Goal: Obtain resource: Obtain resource

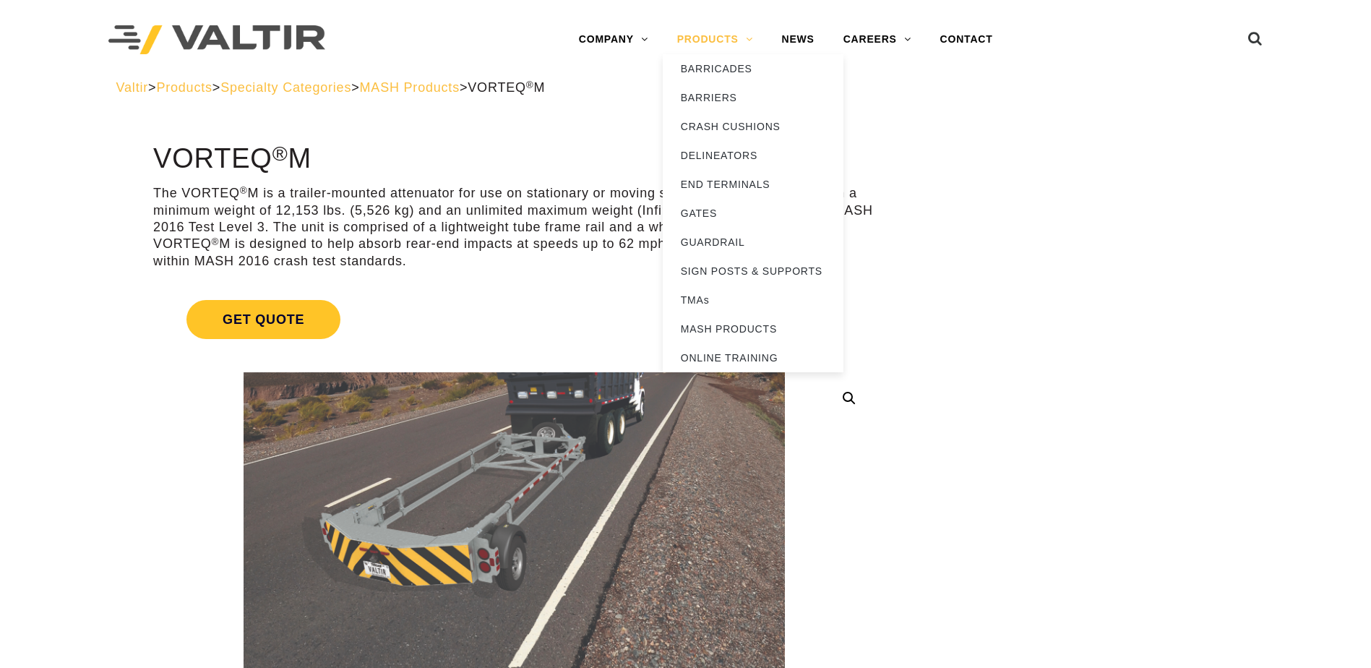
click at [703, 51] on link "PRODUCTS" at bounding box center [715, 39] width 105 height 29
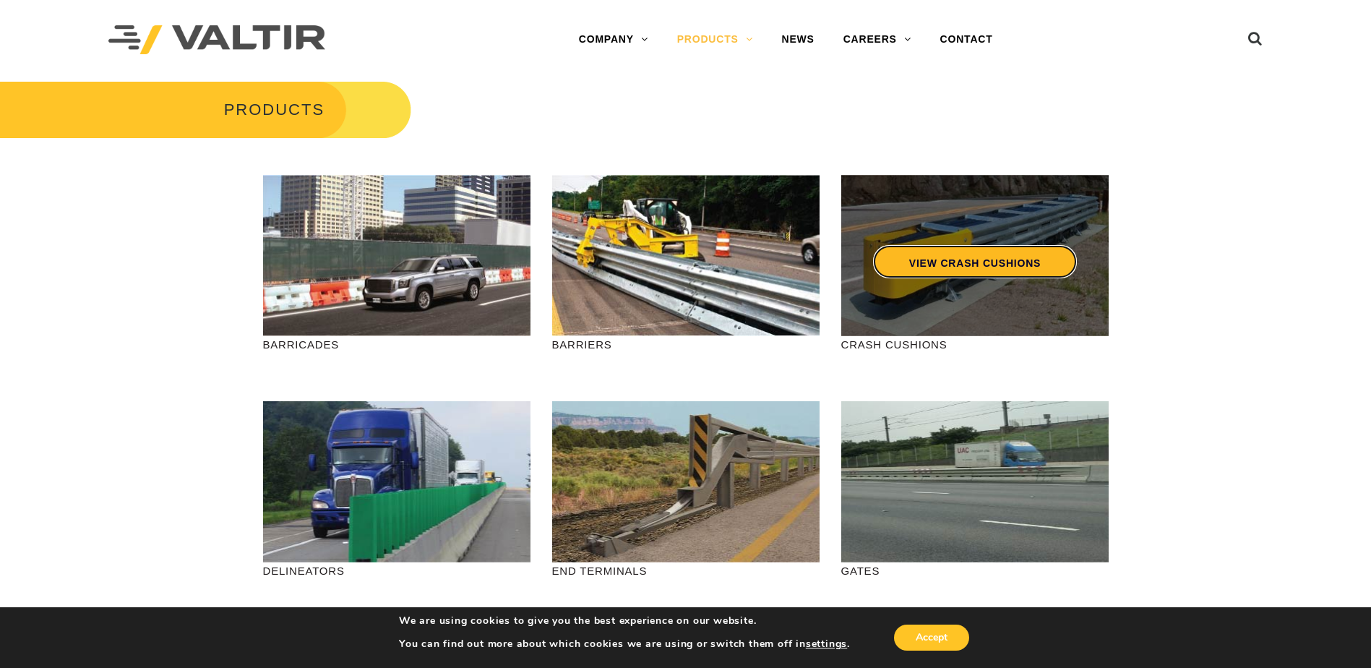
click at [930, 273] on link "VIEW CRASH CUSHIONS" at bounding box center [975, 261] width 204 height 33
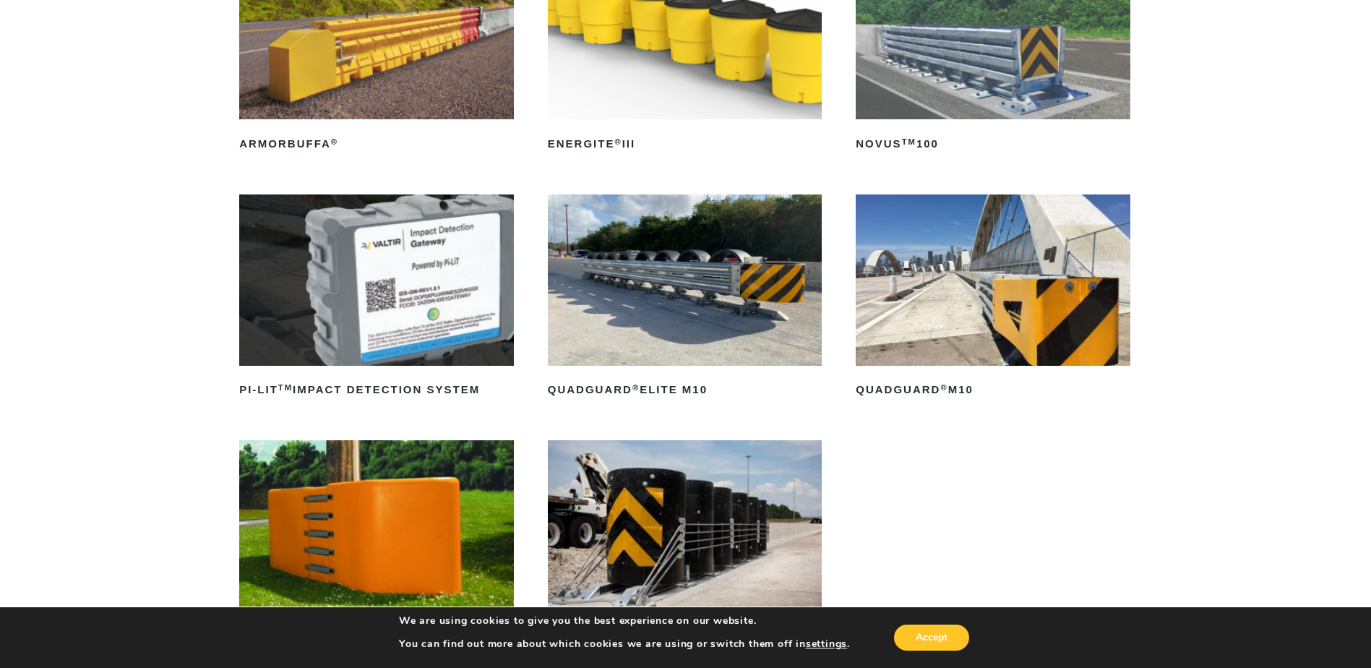
scroll to position [289, 0]
click at [719, 265] on img at bounding box center [685, 279] width 275 height 171
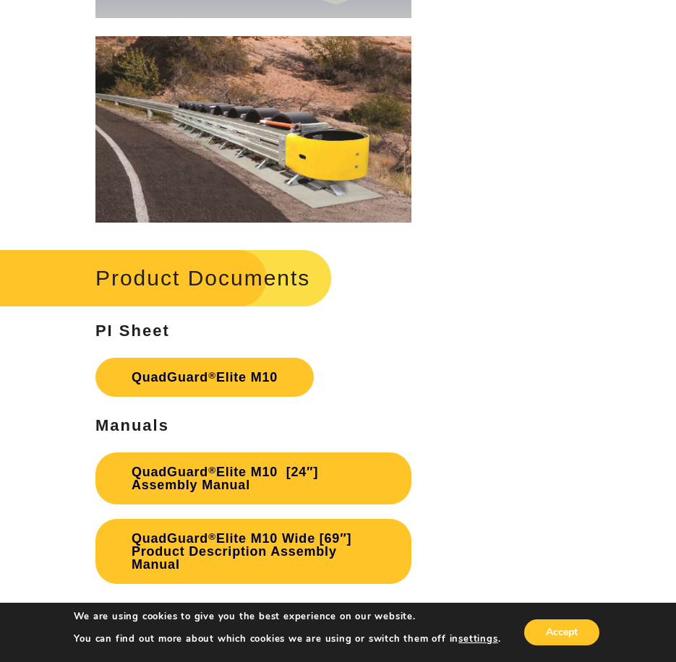
scroll to position [4699, 0]
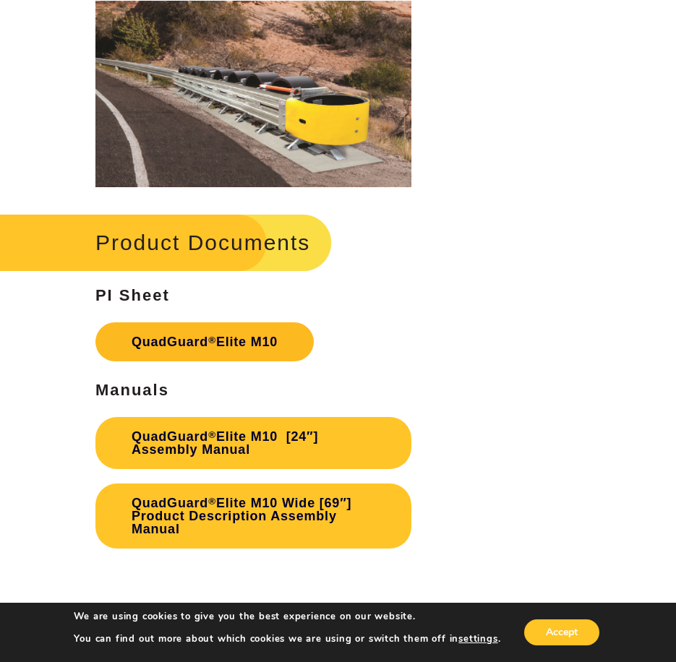
click at [247, 361] on link "QuadGuard ® Elite M10" at bounding box center [204, 341] width 218 height 39
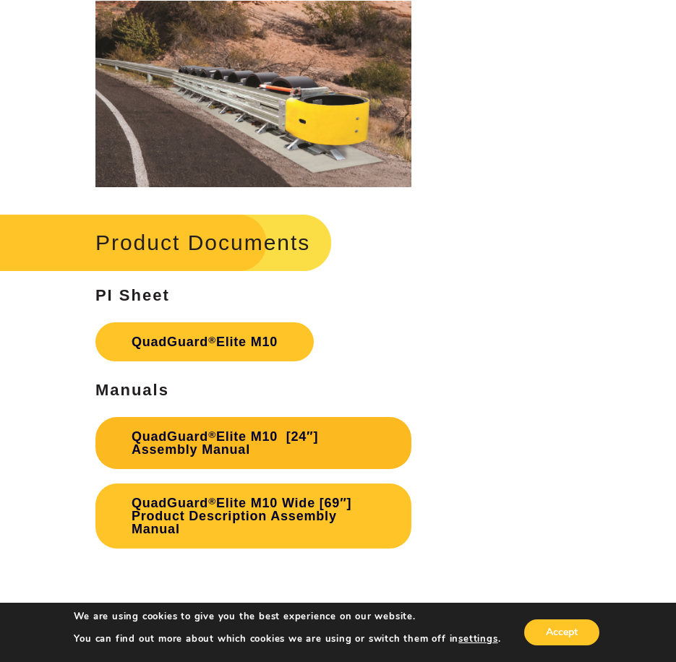
click at [231, 458] on link "QuadGuard ® Elite M10 [24″] Assembly Manual" at bounding box center [253, 443] width 316 height 52
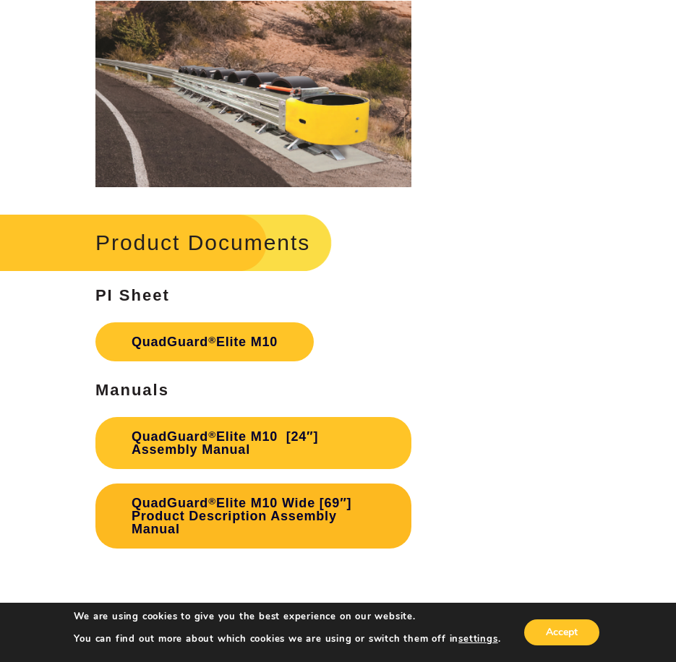
click at [230, 536] on link "QuadGuard ® Elite M10 Wide [69″] Product Description Assembly Manual" at bounding box center [253, 516] width 316 height 65
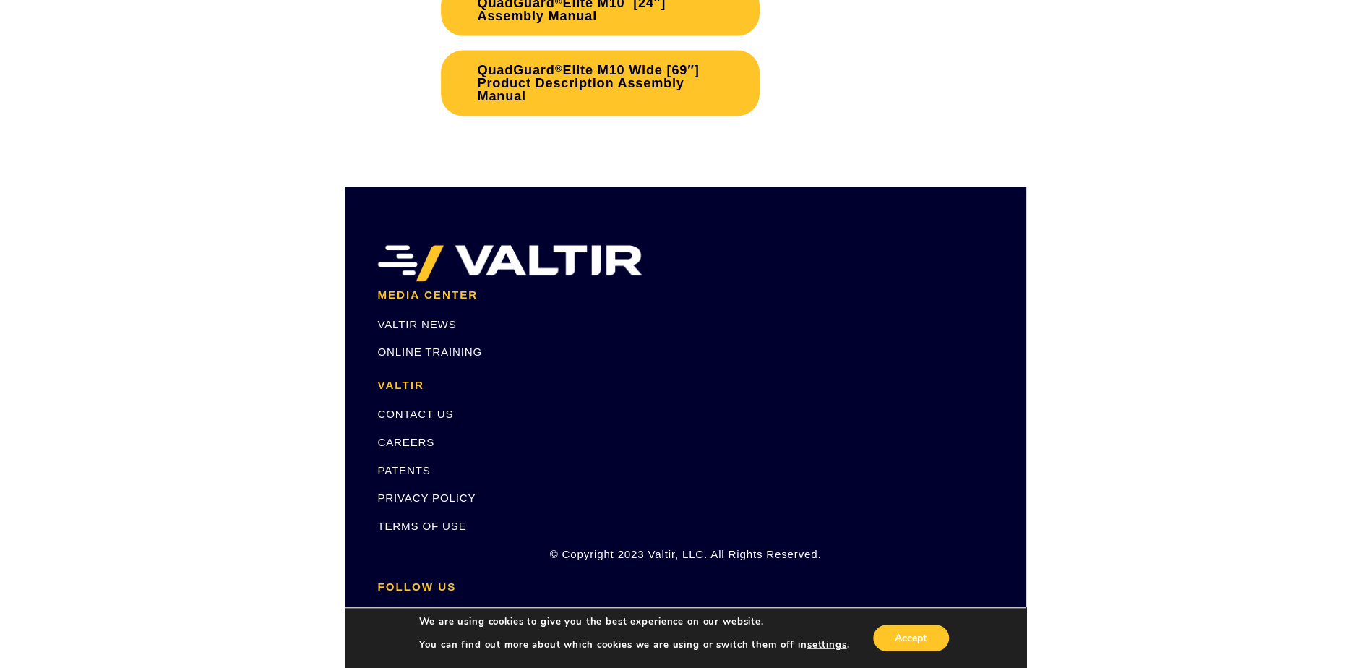
scroll to position [4555, 0]
